Goal: Transaction & Acquisition: Purchase product/service

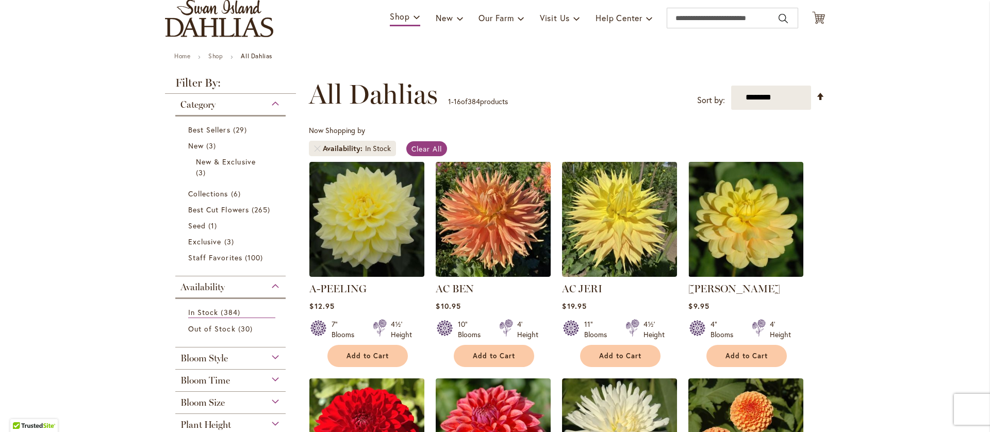
scroll to position [80, 0]
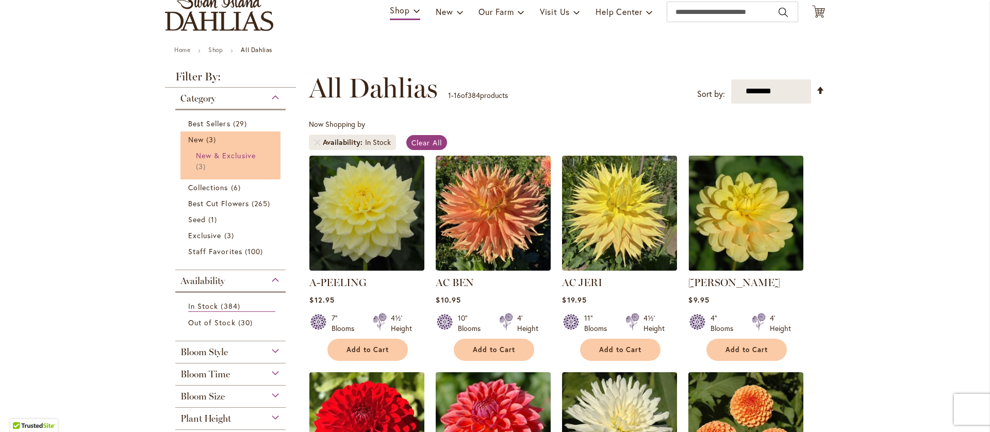
click at [207, 160] on span "New & Exclusive" at bounding box center [226, 156] width 60 height 10
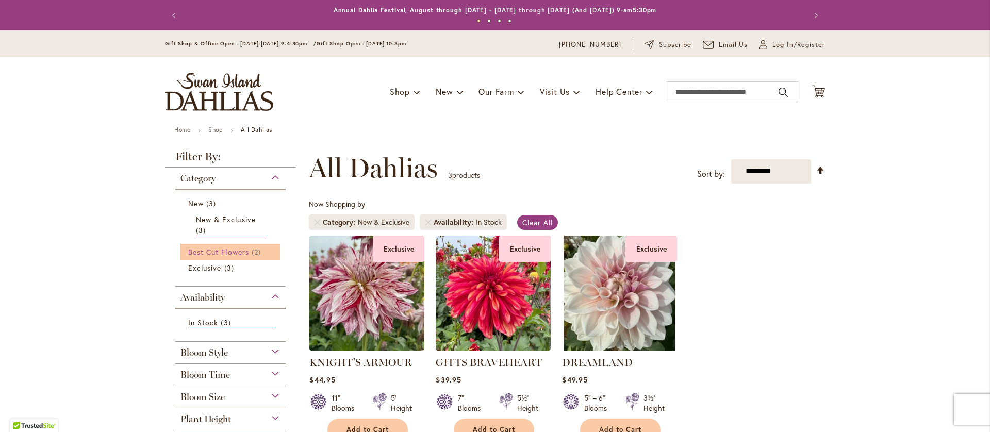
click at [209, 257] on span "Best Cut Flowers" at bounding box center [218, 252] width 61 height 10
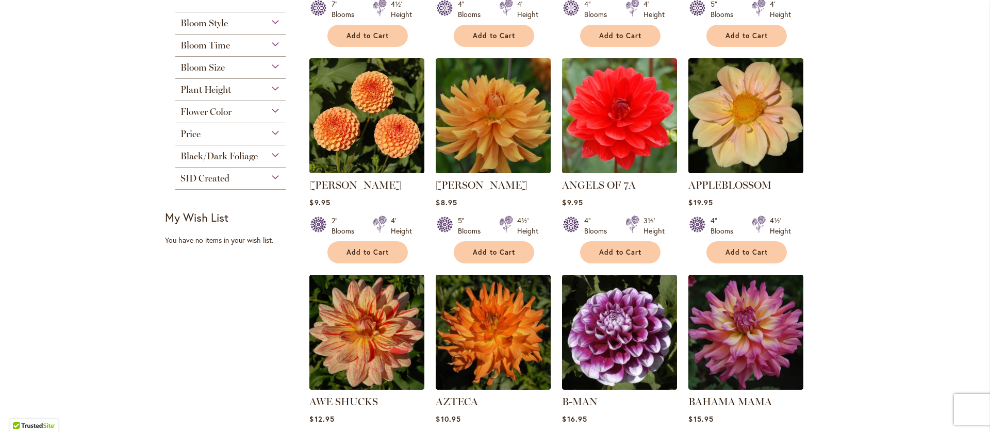
scroll to position [391, 0]
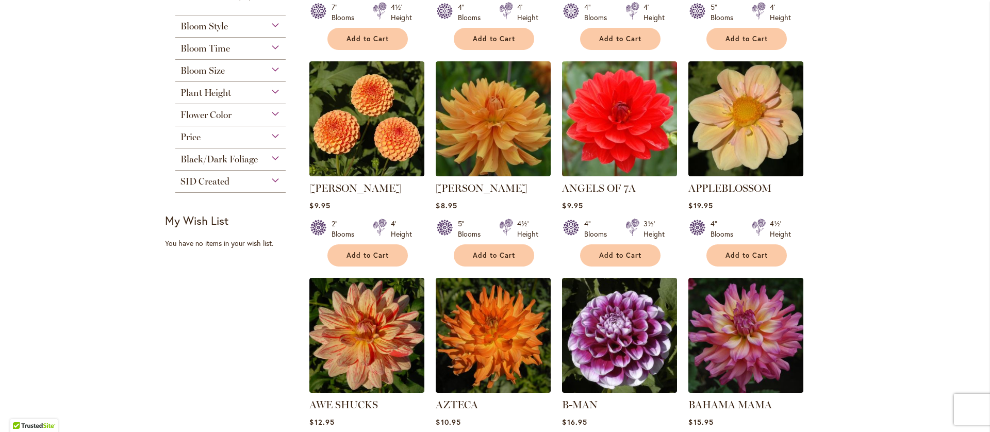
click at [274, 76] on div "Bloom Size" at bounding box center [230, 68] width 110 height 16
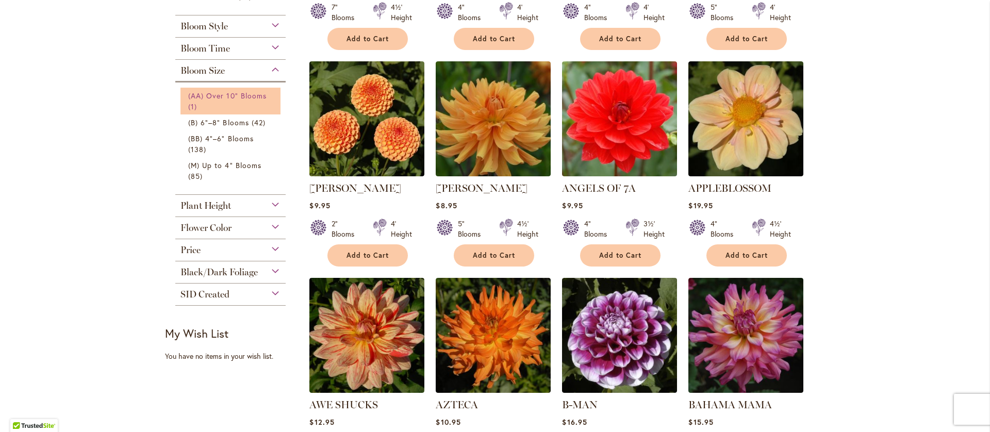
click at [231, 101] on span "(AA) Over 10" Blooms" at bounding box center [227, 96] width 78 height 10
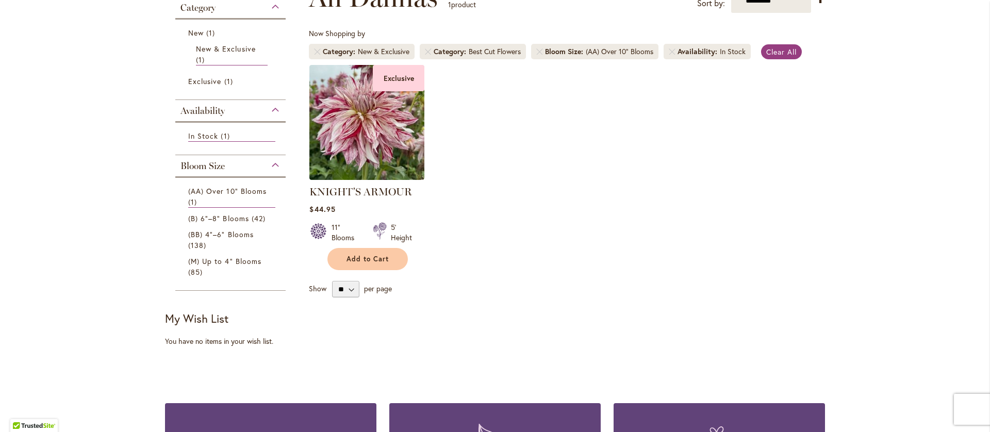
scroll to position [181, 0]
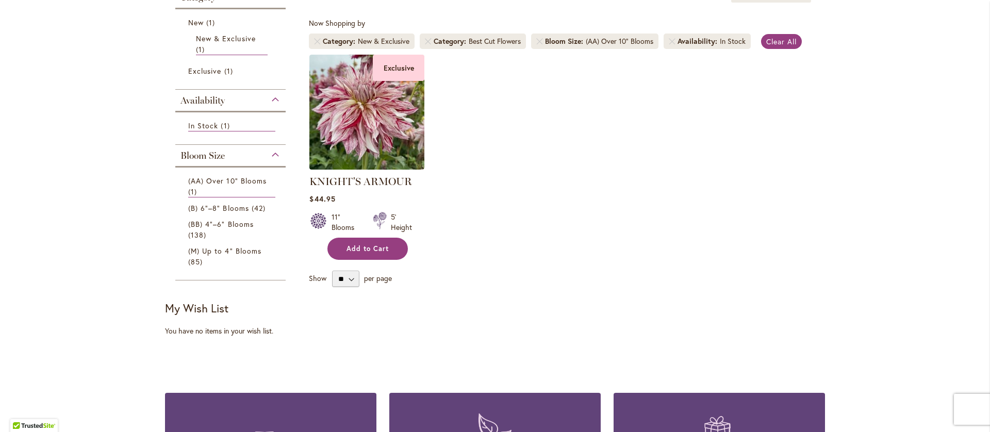
click at [364, 253] on span "Add to Cart" at bounding box center [367, 248] width 42 height 9
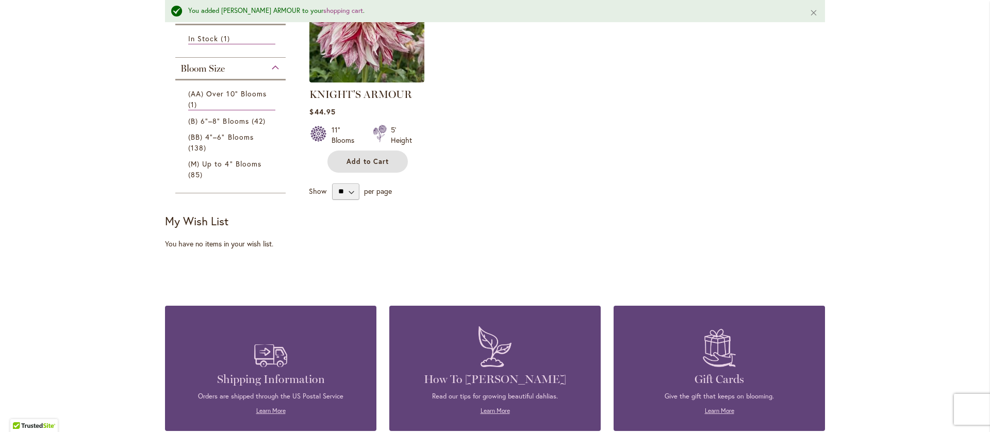
scroll to position [299, 0]
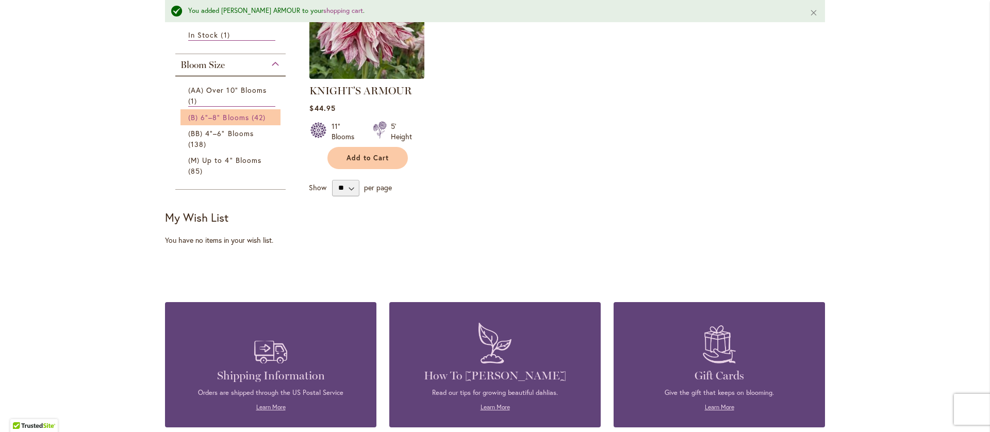
click at [238, 123] on link "(B) 6"–8" Blooms 42 items" at bounding box center [231, 117] width 87 height 11
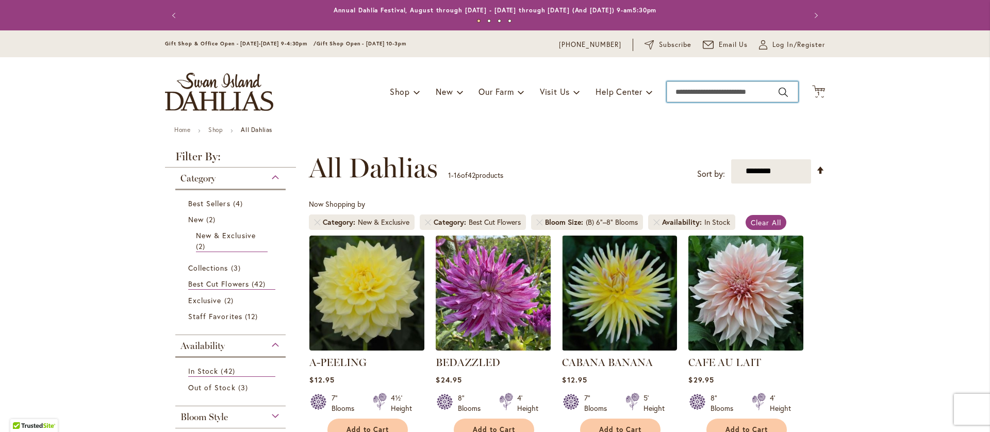
click at [677, 97] on input "Search" at bounding box center [731, 91] width 131 height 21
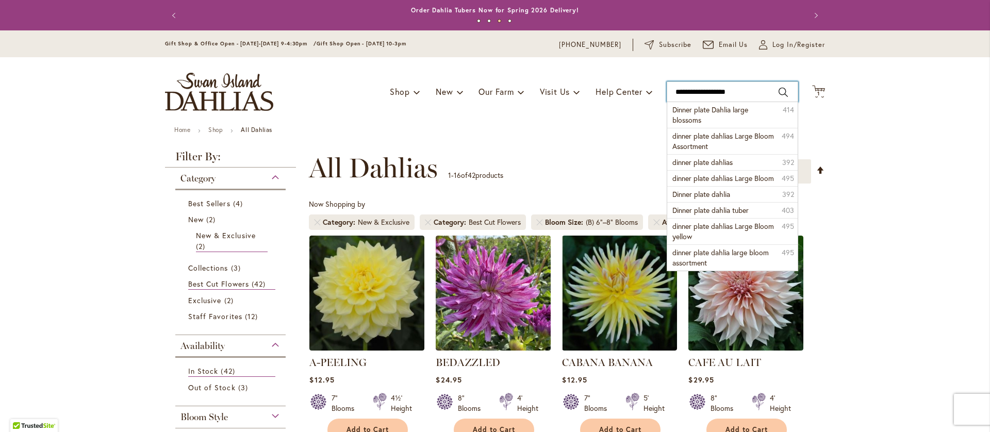
type input "**********"
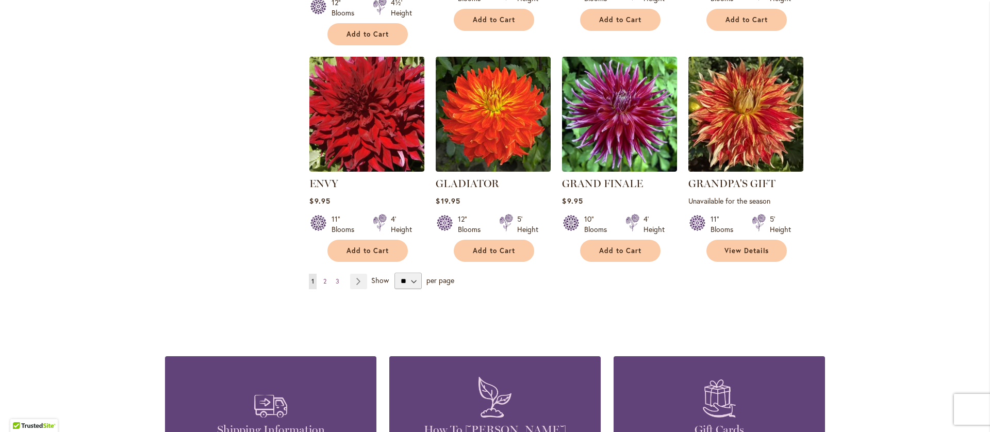
scroll to position [875, 0]
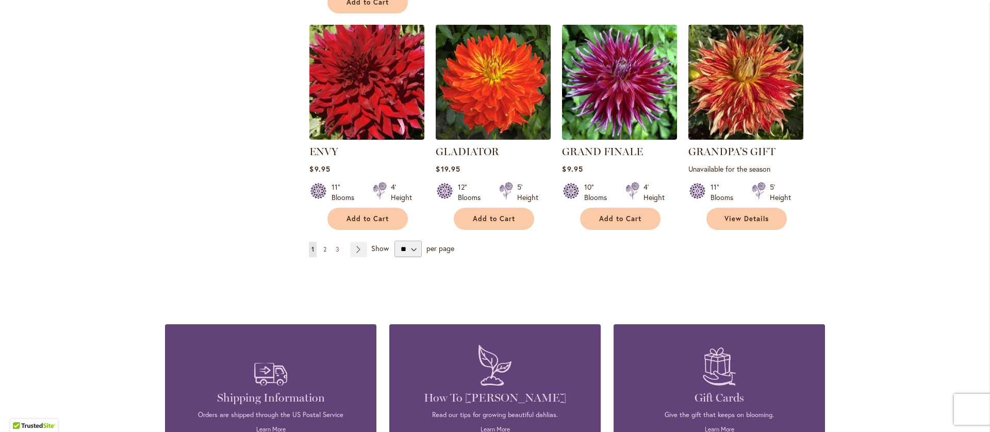
click at [321, 257] on link "Page 2" at bounding box center [325, 249] width 8 height 15
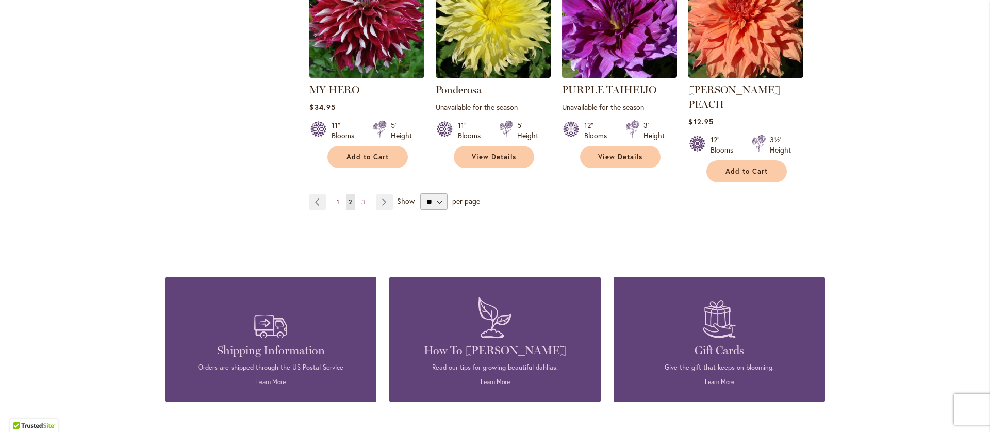
scroll to position [924, 0]
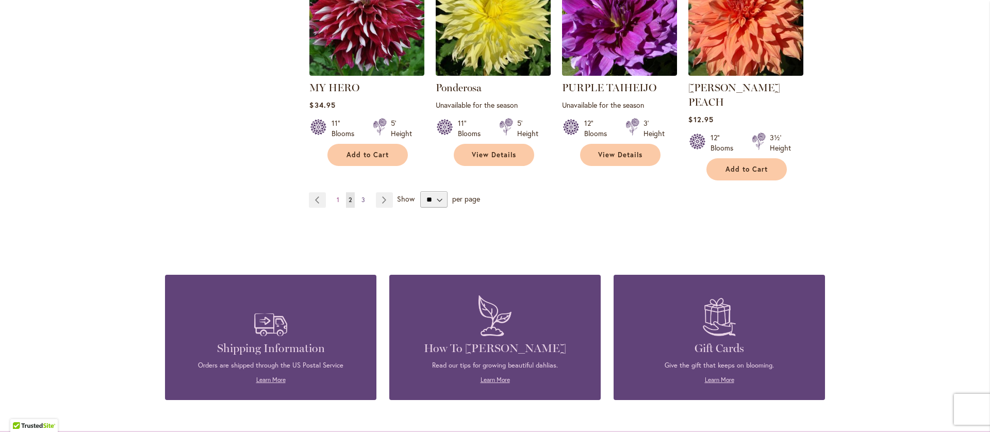
click at [361, 204] on span "3" at bounding box center [363, 200] width 4 height 8
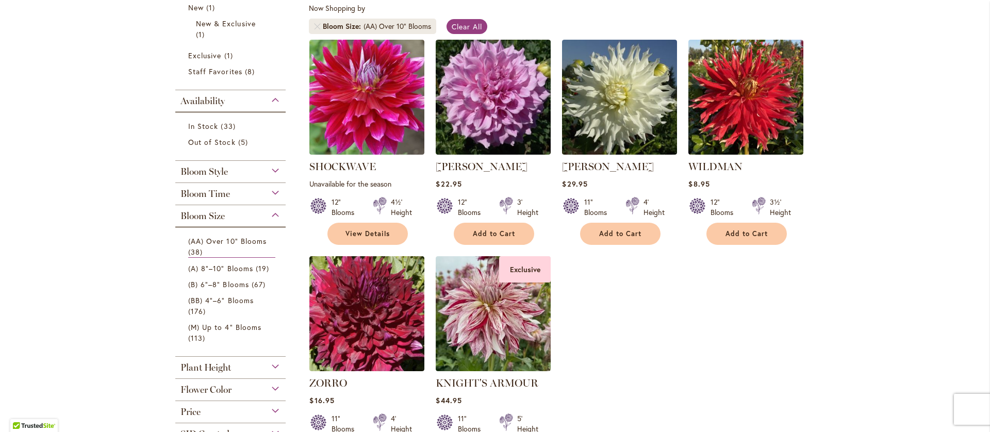
scroll to position [195, 0]
click at [747, 239] on span "Add to Cart" at bounding box center [746, 234] width 42 height 9
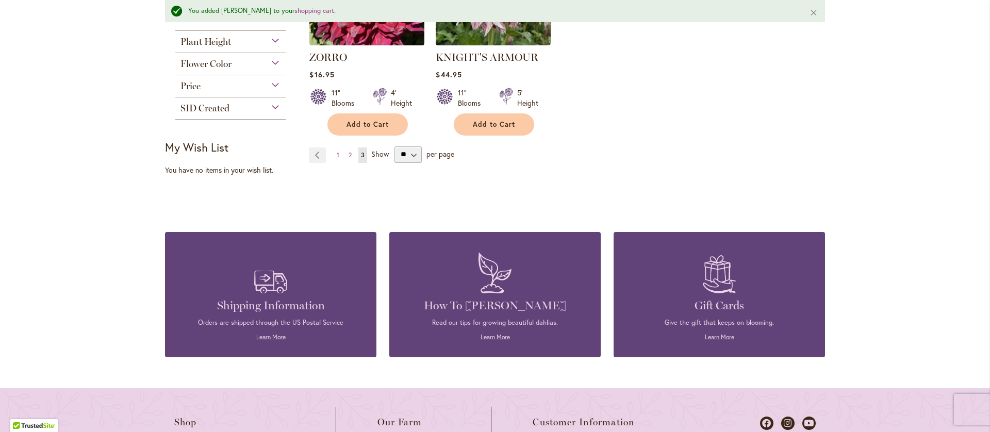
scroll to position [550, 0]
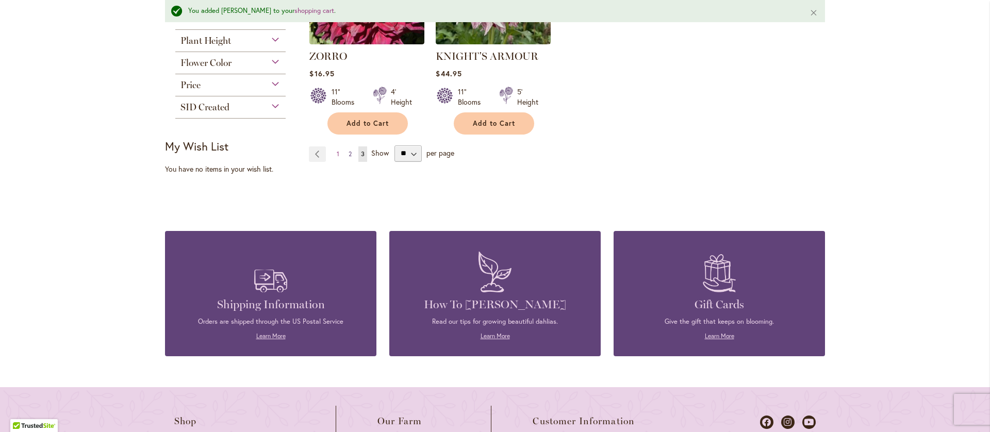
click at [348, 158] on span "2" at bounding box center [349, 154] width 3 height 8
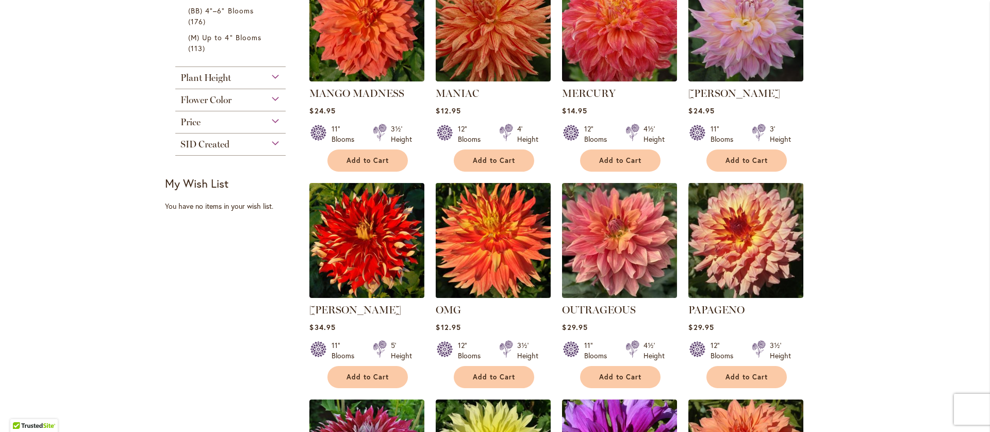
scroll to position [484, 0]
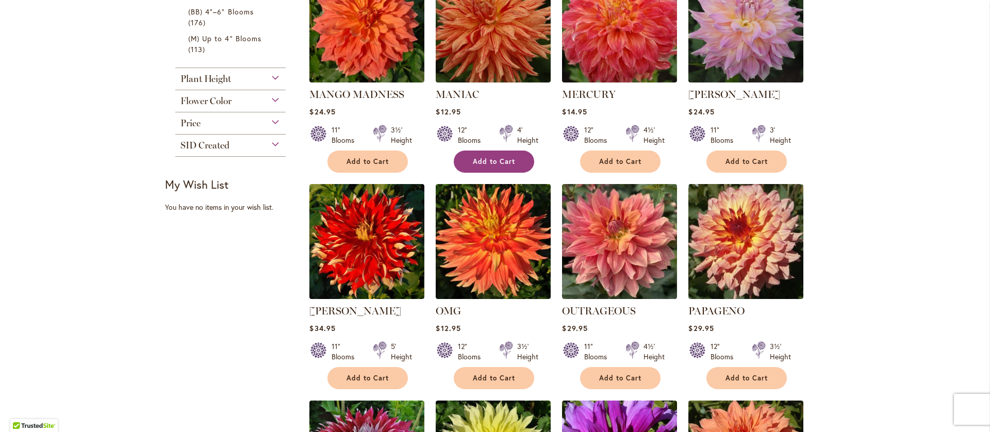
click at [484, 166] on span "Add to Cart" at bounding box center [494, 161] width 42 height 9
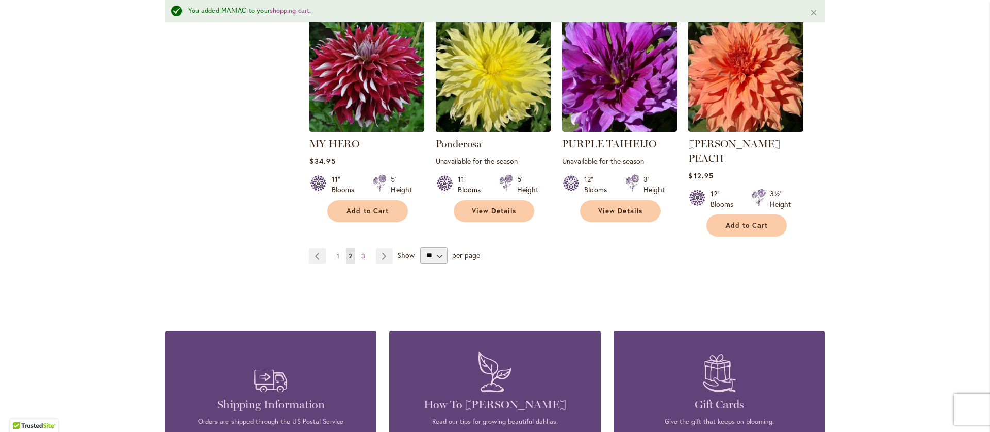
scroll to position [897, 0]
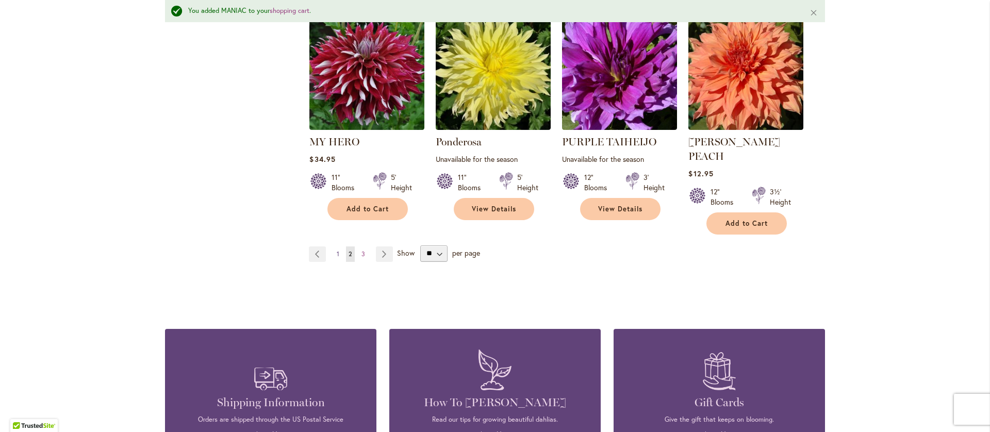
click at [337, 258] on span "1" at bounding box center [338, 254] width 3 height 8
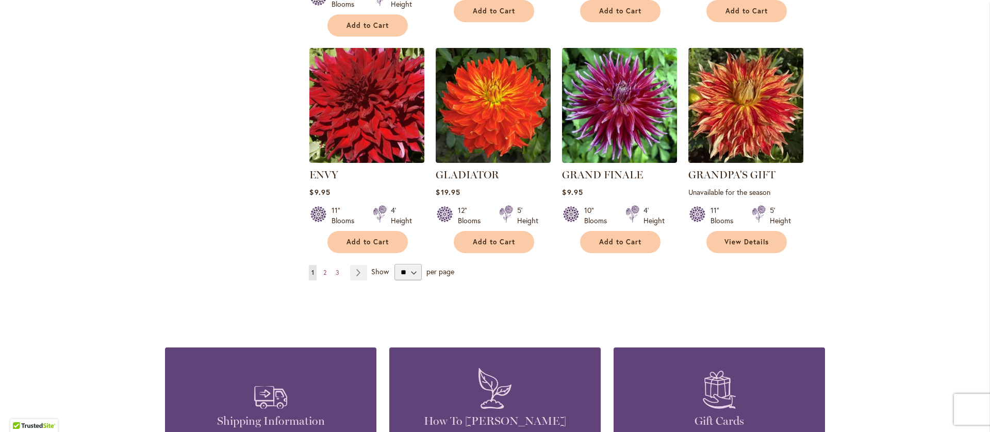
scroll to position [854, 0]
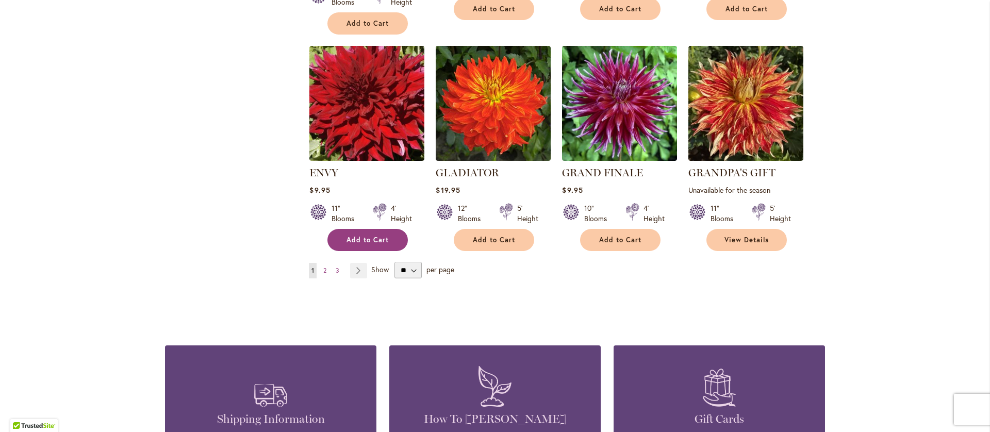
click at [375, 244] on span "Add to Cart" at bounding box center [367, 240] width 42 height 9
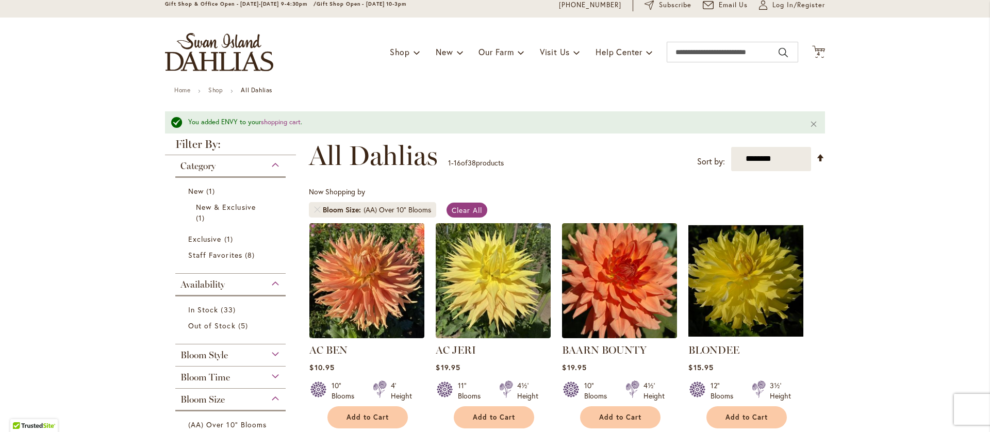
scroll to position [0, 0]
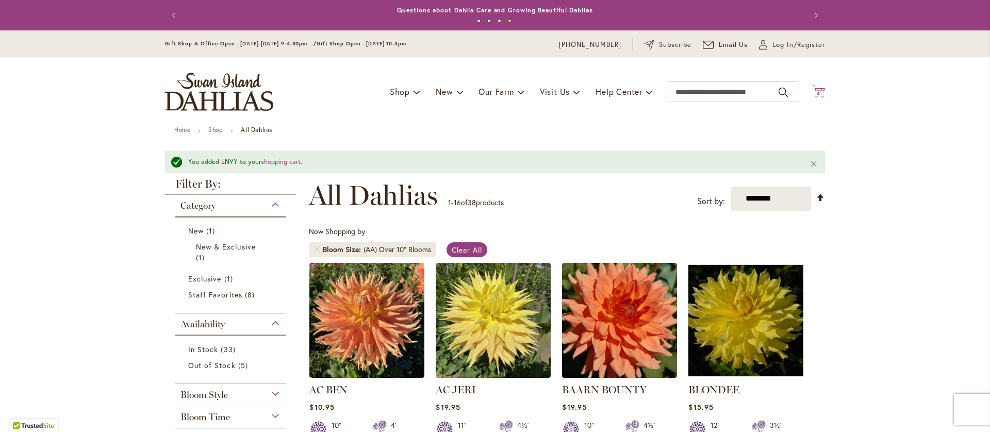
click at [818, 93] on icon "Cart .cls-1 { fill: #231f20; }" at bounding box center [818, 91] width 13 height 13
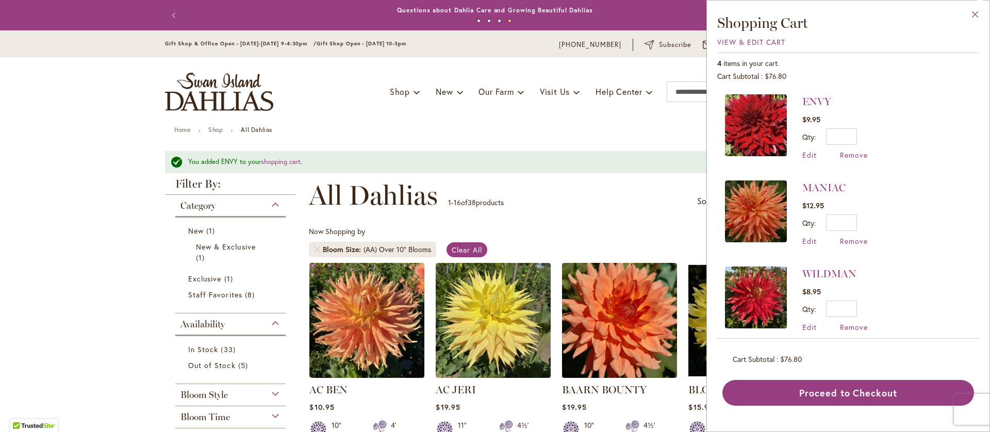
click at [972, 13] on button "Close" at bounding box center [975, 17] width 28 height 32
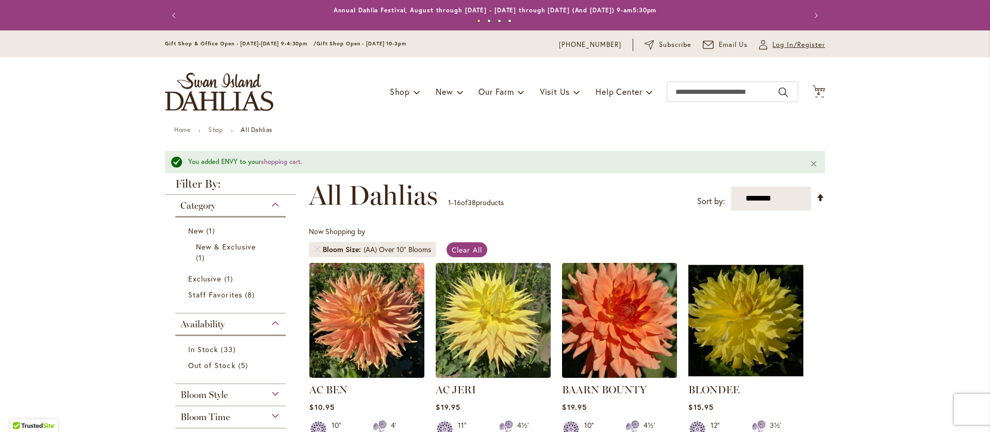
click at [787, 50] on span "Log In/Register" at bounding box center [798, 45] width 53 height 10
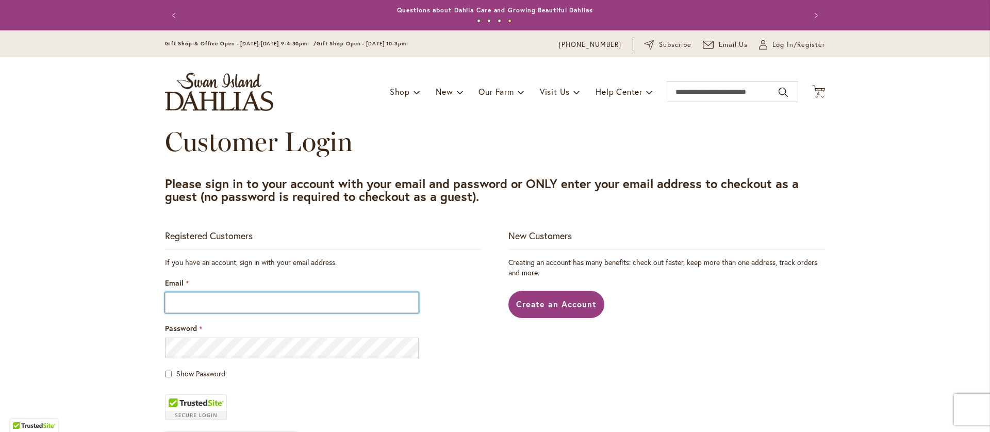
click at [363, 313] on input "Email" at bounding box center [292, 302] width 254 height 21
type input "**********"
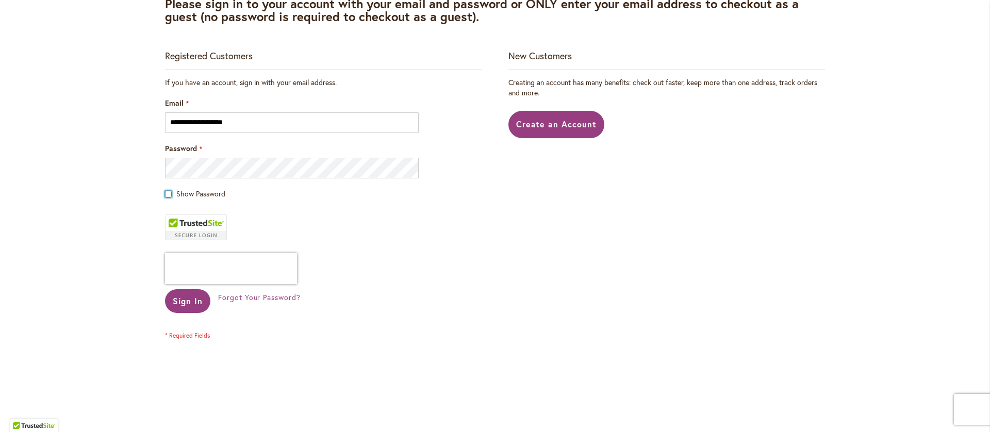
scroll to position [180, 0]
click at [203, 306] on span "Sign In" at bounding box center [188, 300] width 30 height 11
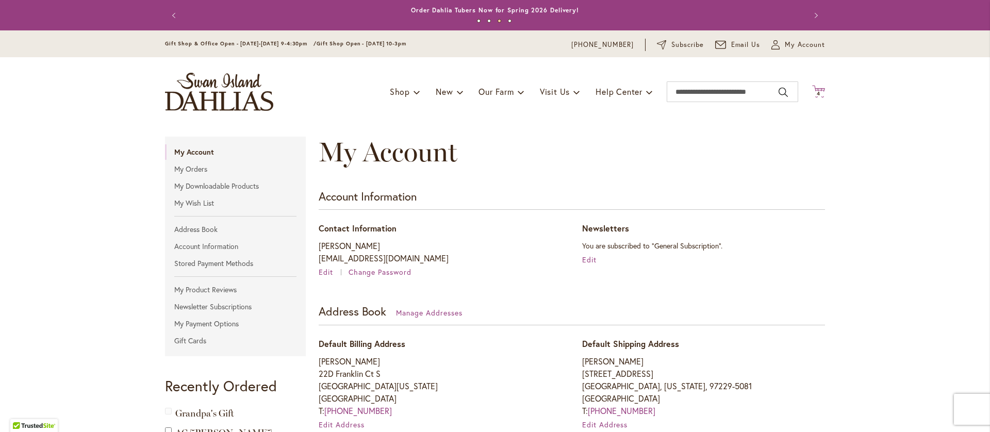
type input "**********"
click at [818, 93] on icon "Cart .cls-1 { fill: #231f20; }" at bounding box center [818, 91] width 13 height 13
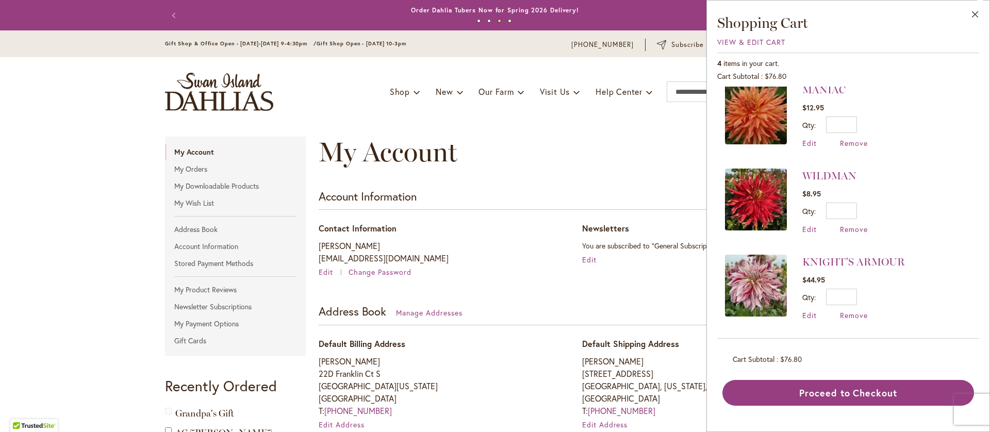
scroll to position [124, 0]
click at [811, 364] on div "Cart Subtotal $76.80" at bounding box center [847, 359] width 231 height 10
click at [976, 14] on button "Close" at bounding box center [975, 17] width 28 height 32
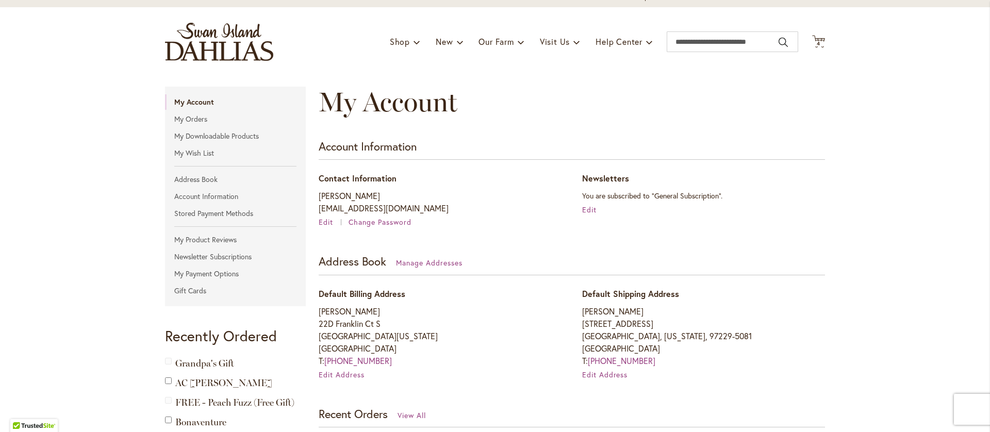
scroll to position [0, 0]
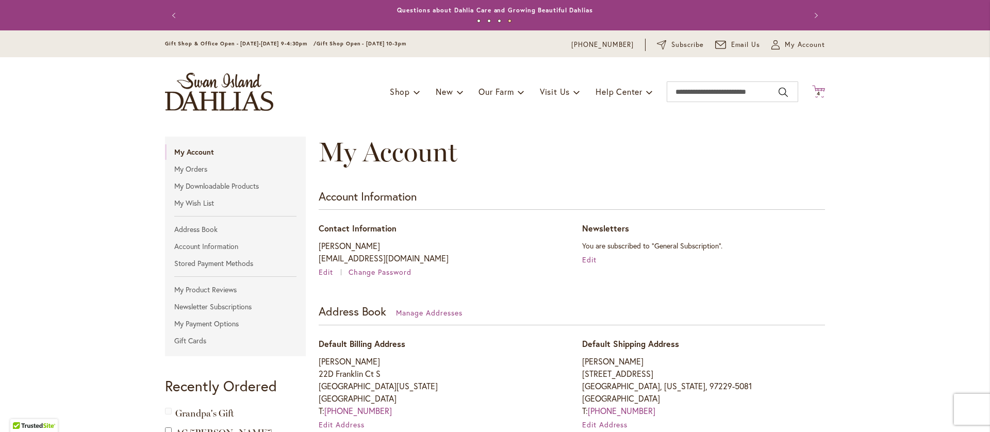
click at [816, 96] on span "4" at bounding box center [818, 93] width 4 height 7
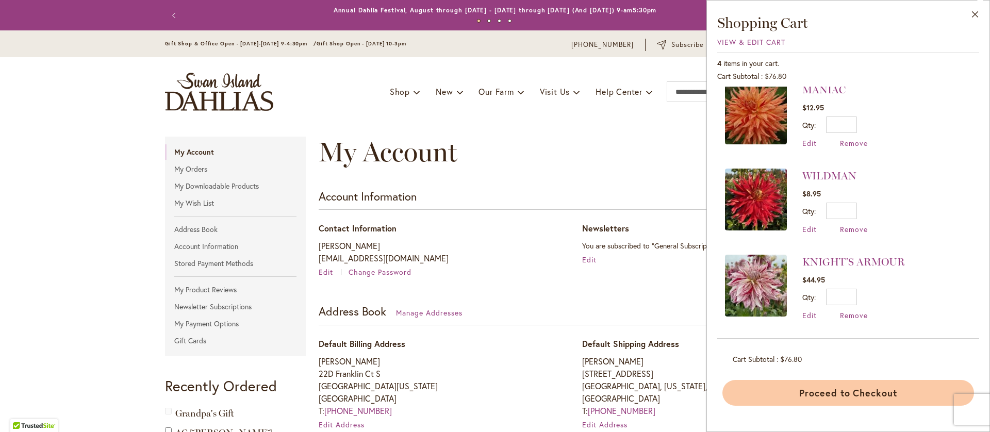
click at [926, 406] on button "Proceed to Checkout" at bounding box center [848, 393] width 252 height 26
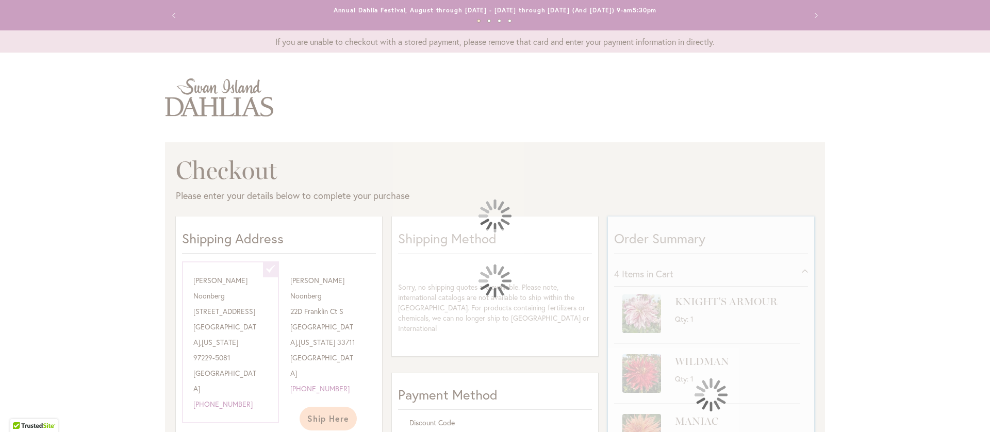
select select "**********"
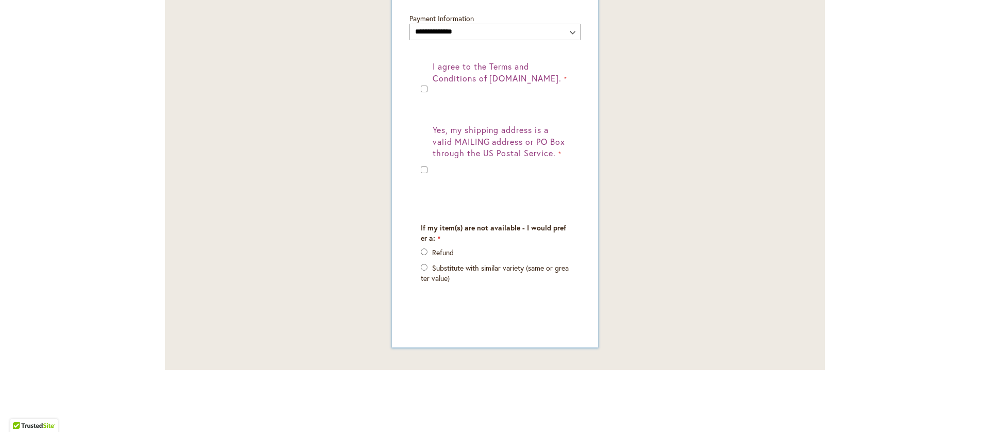
scroll to position [872, 0]
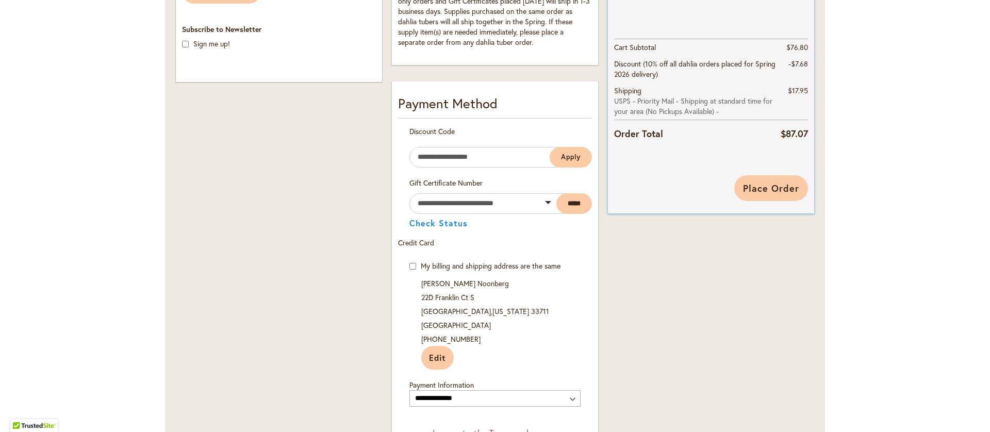
scroll to position [472, 0]
click at [766, 195] on span "Place Order" at bounding box center [771, 188] width 56 height 12
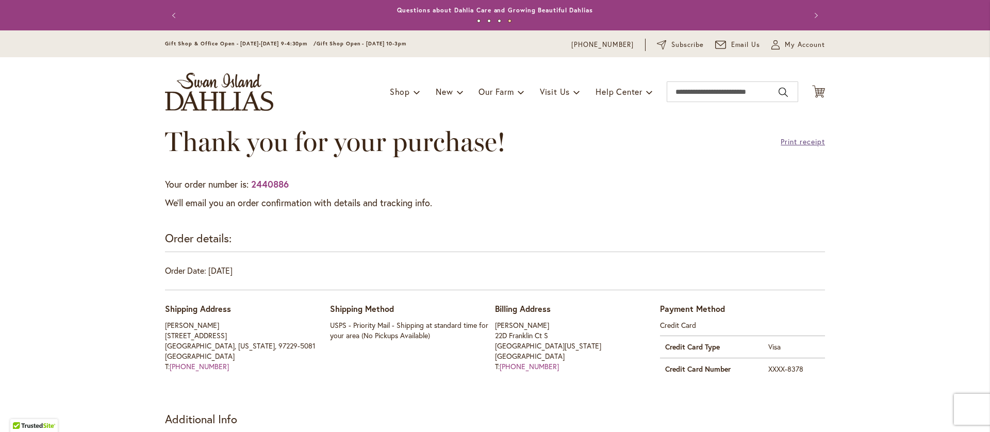
type input "**********"
click at [780, 147] on link "Print receipt" at bounding box center [802, 142] width 44 height 10
click at [799, 48] on span "My Account" at bounding box center [804, 45] width 40 height 10
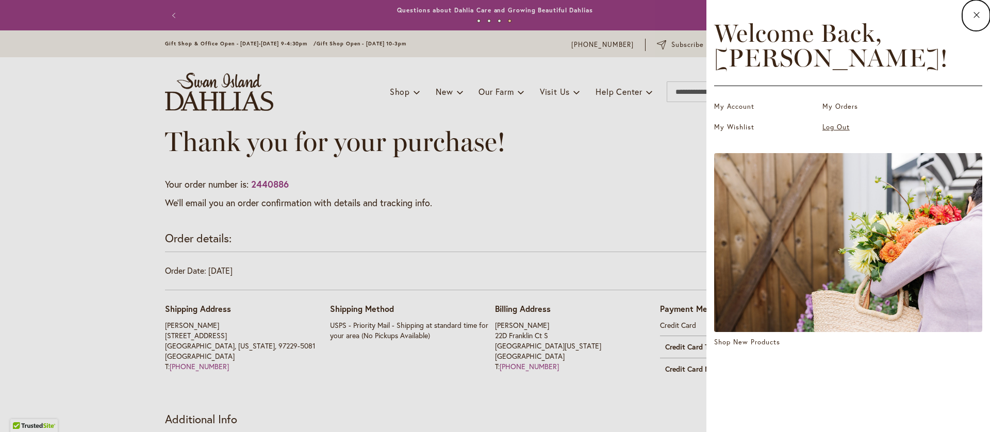
click at [822, 132] on link "Log Out" at bounding box center [873, 127] width 103 height 10
